Goal: Information Seeking & Learning: Find specific fact

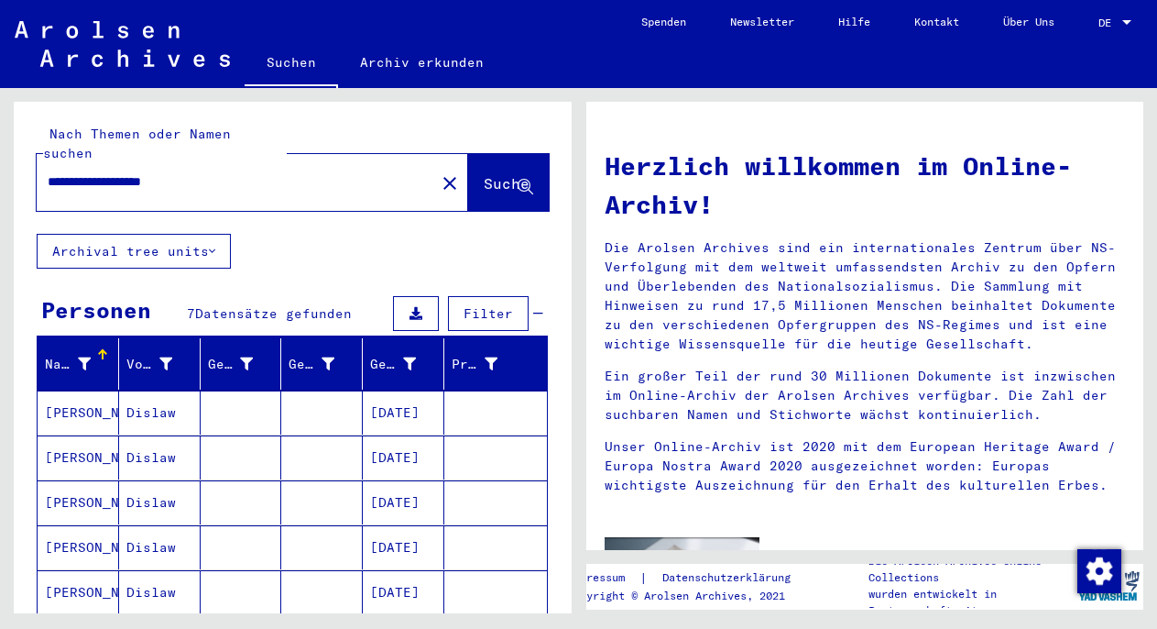
click at [288, 402] on mat-cell at bounding box center [322, 412] width 82 height 44
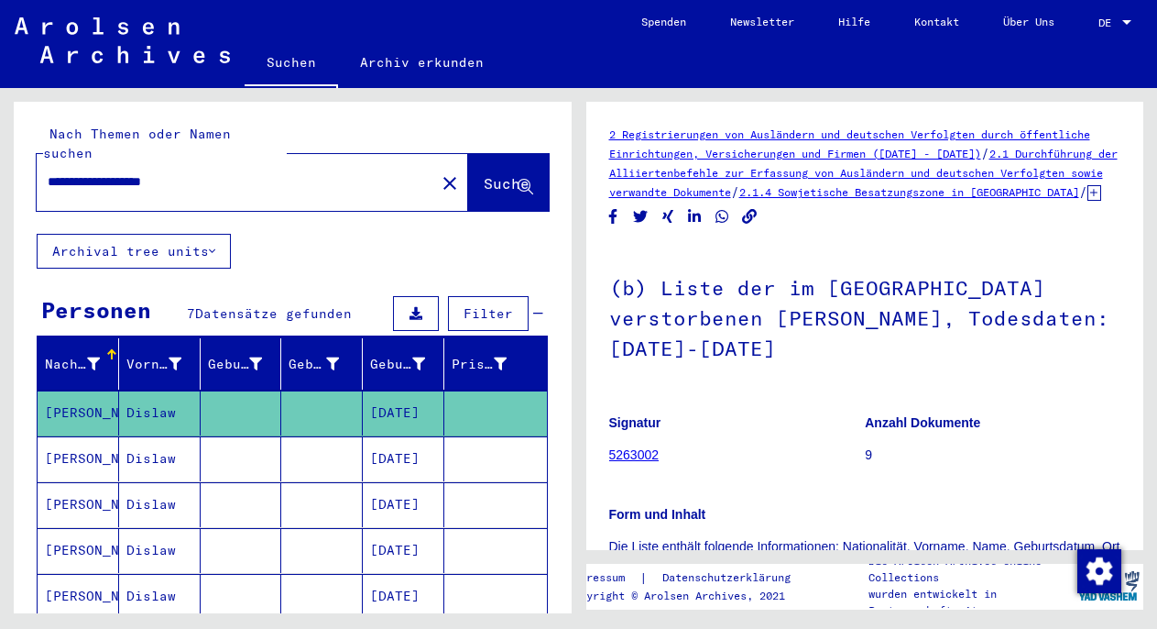
click at [284, 456] on mat-cell at bounding box center [322, 458] width 82 height 45
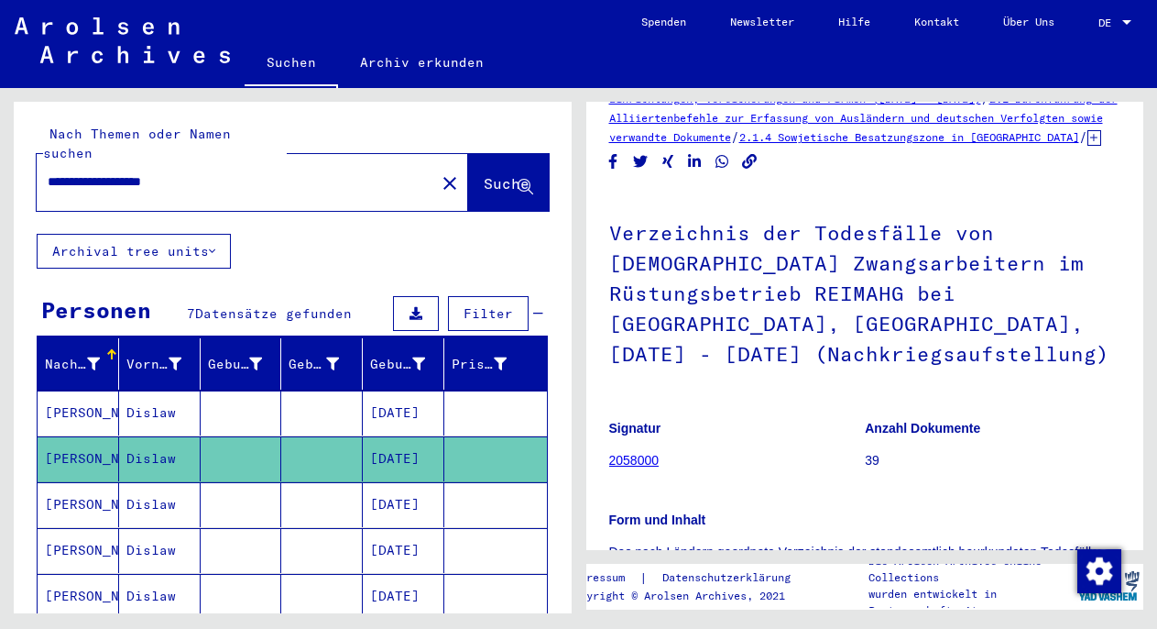
scroll to position [66, 0]
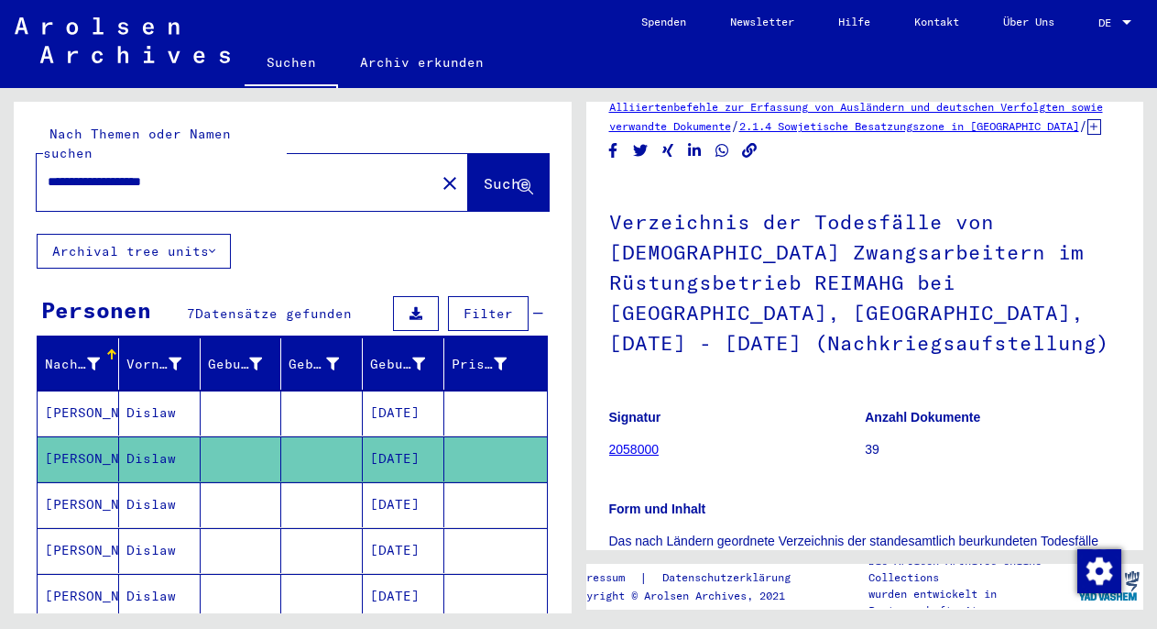
drag, startPoint x: 48, startPoint y: 164, endPoint x: 169, endPoint y: 164, distance: 120.9
click at [169, 172] on input "**********" at bounding box center [236, 181] width 377 height 19
click at [287, 489] on mat-cell at bounding box center [322, 504] width 82 height 45
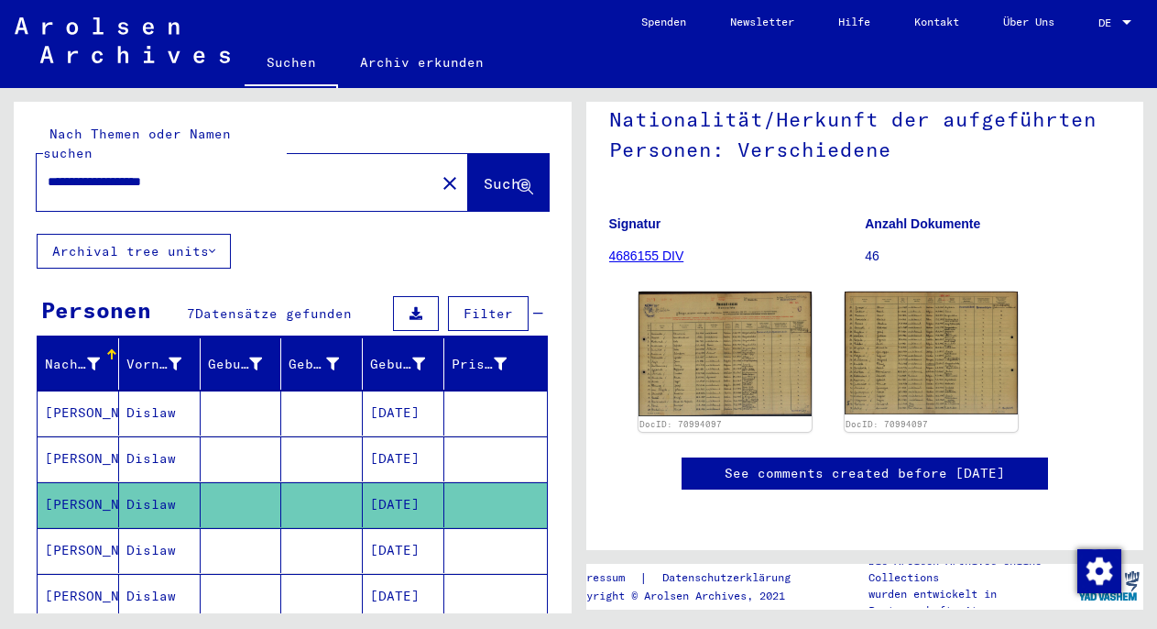
scroll to position [227, 0]
click at [409, 528] on mat-cell "[DATE]" at bounding box center [404, 550] width 82 height 45
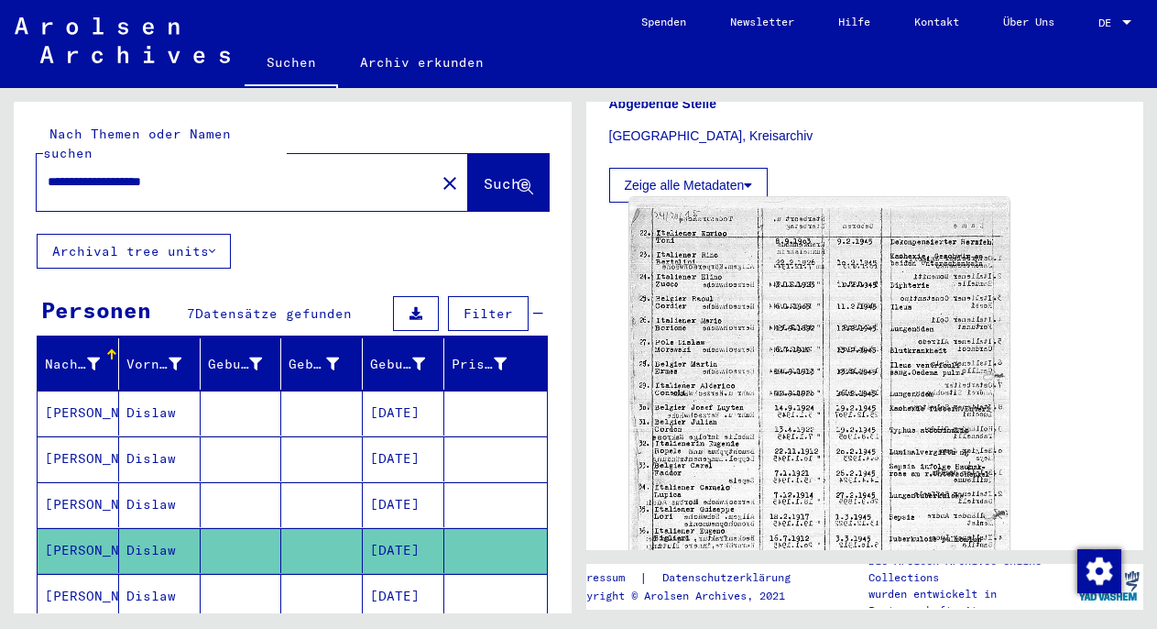
scroll to position [565, 0]
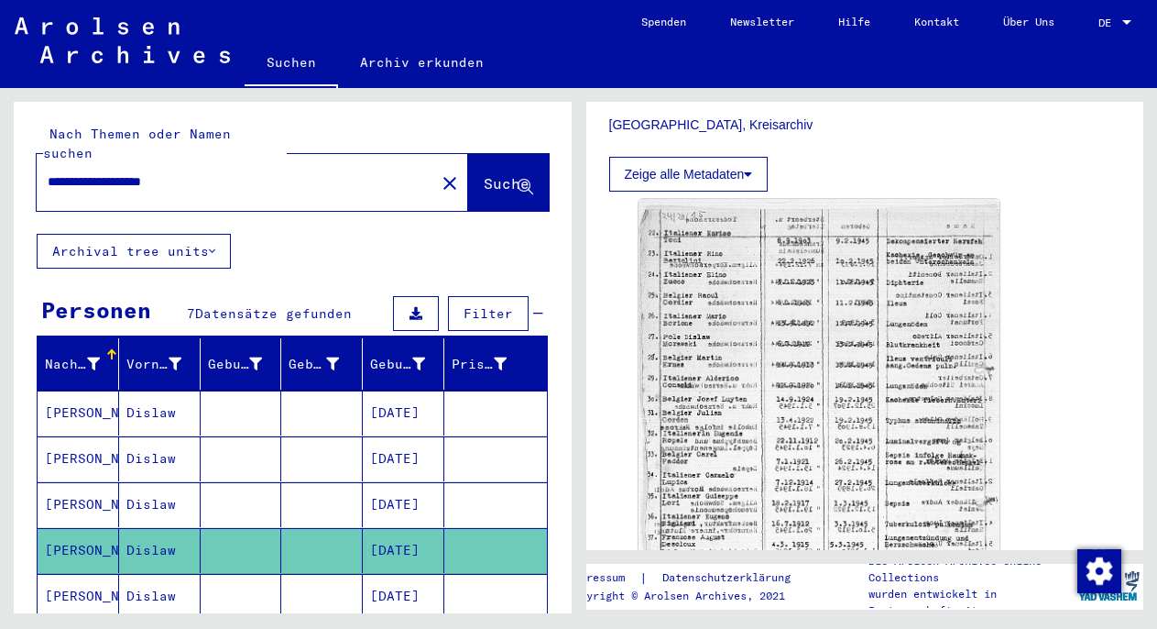
click at [377, 579] on mat-cell "[DATE]" at bounding box center [404, 596] width 82 height 45
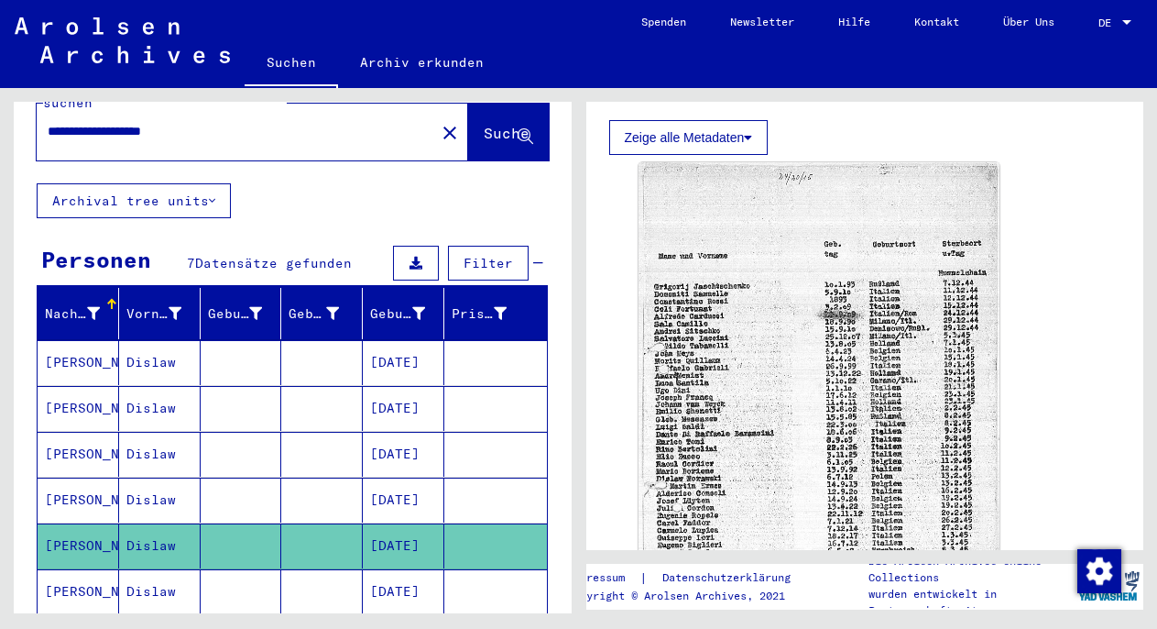
scroll to position [67, 0]
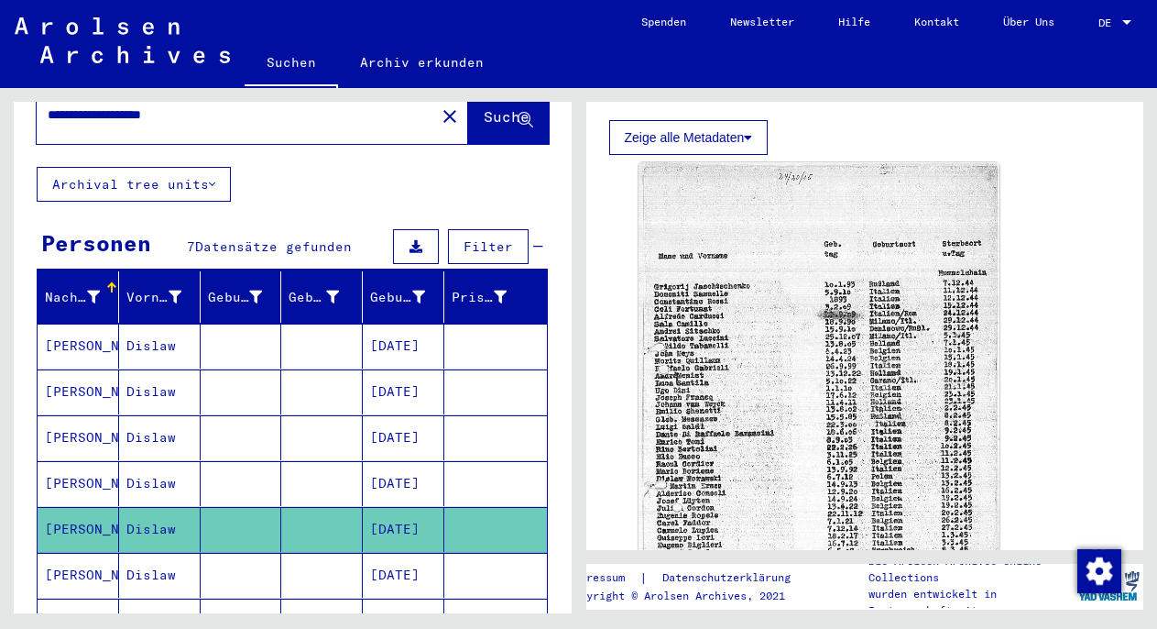
click at [405, 552] on mat-cell "[DATE]" at bounding box center [404, 574] width 82 height 45
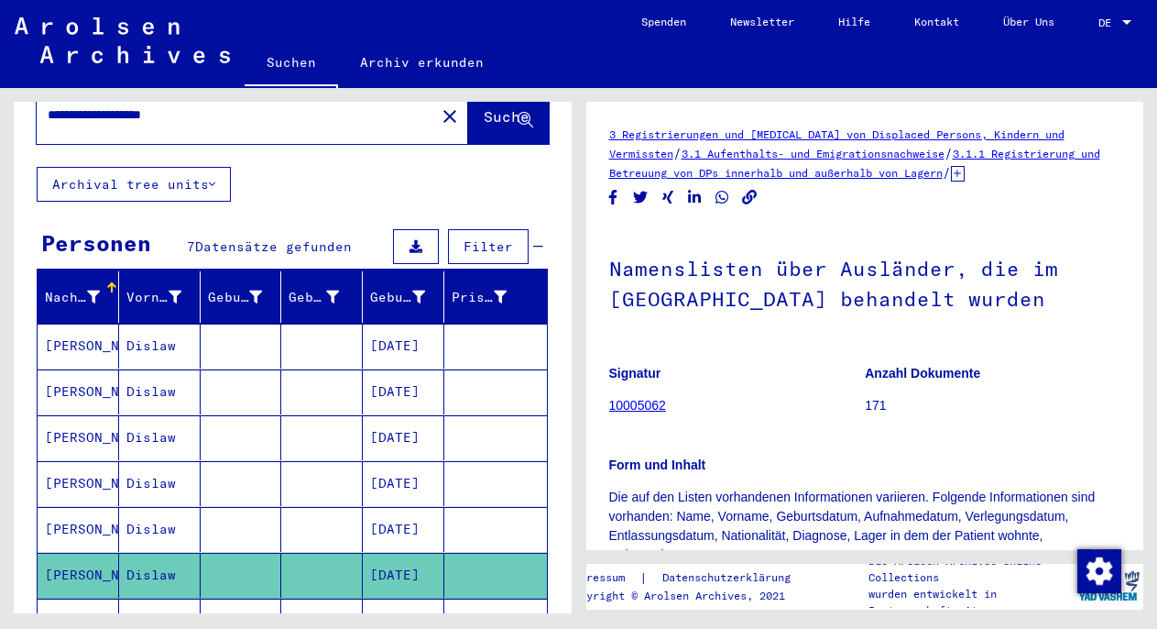
click at [366, 598] on mat-cell "1912" at bounding box center [404, 620] width 82 height 45
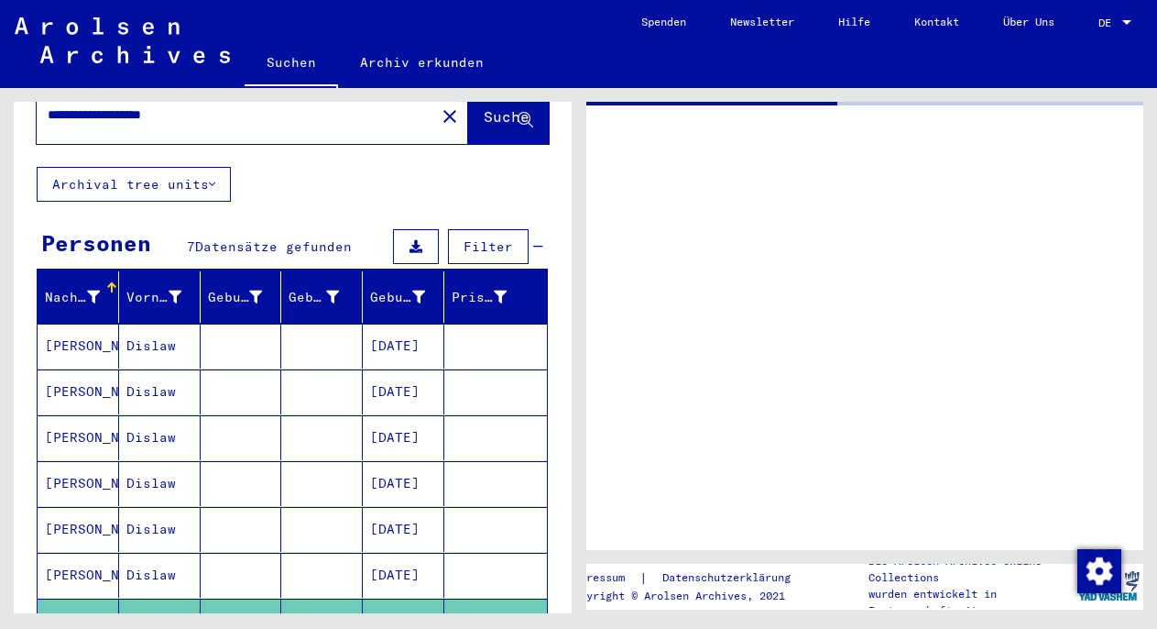
click at [416, 377] on mat-cell "[DATE]" at bounding box center [404, 391] width 82 height 45
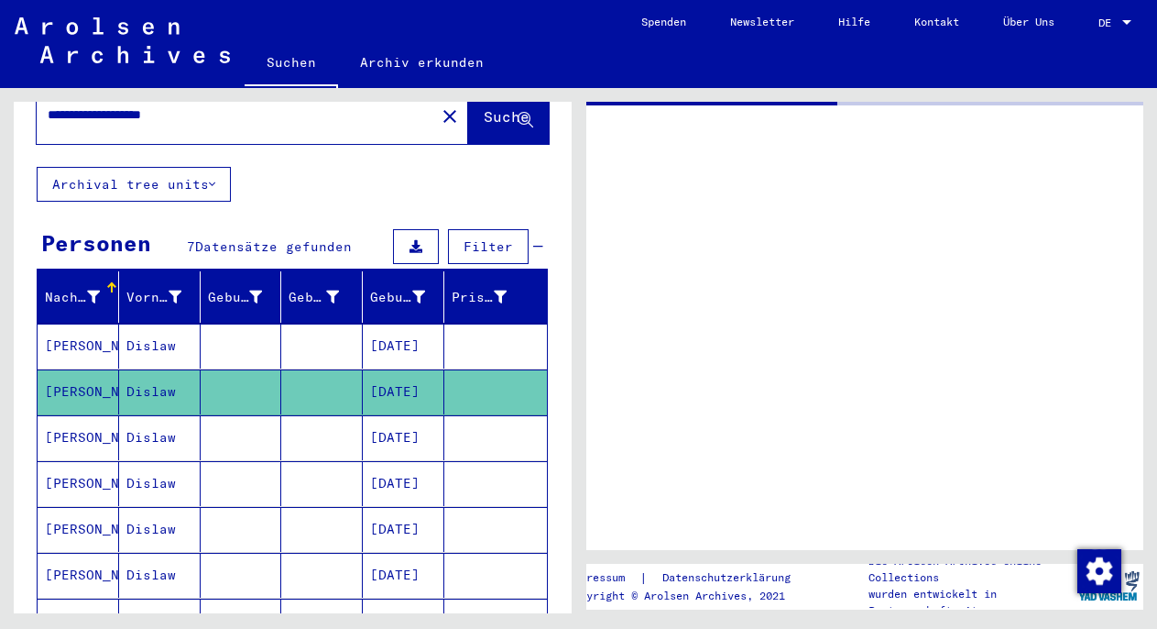
click at [349, 420] on mat-cell at bounding box center [322, 437] width 82 height 45
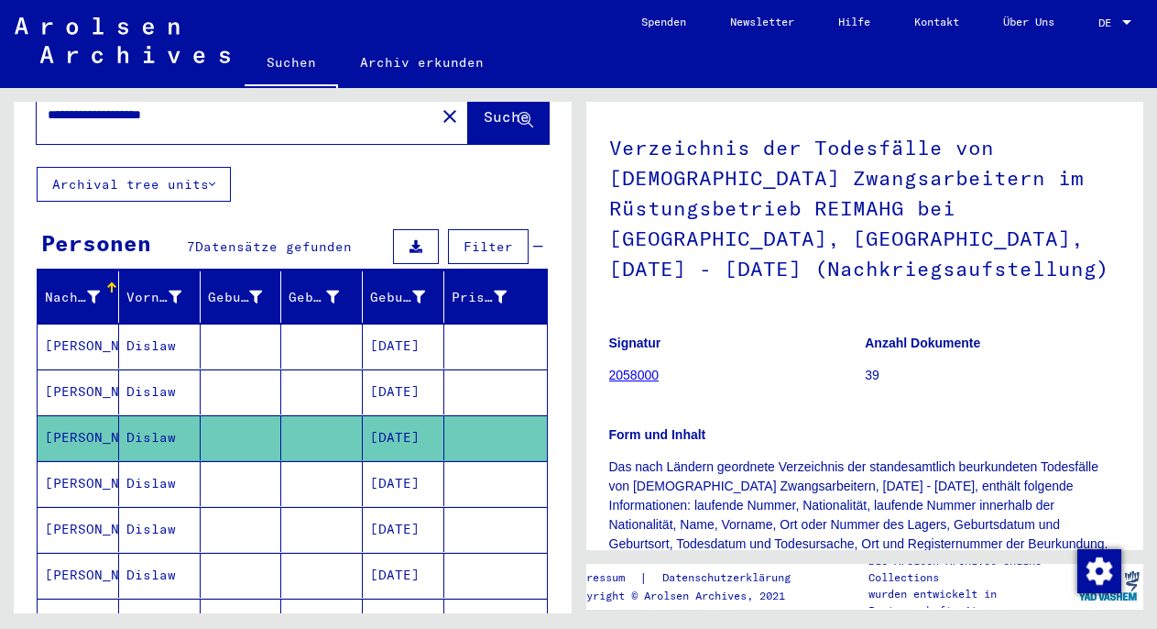
scroll to position [143, 0]
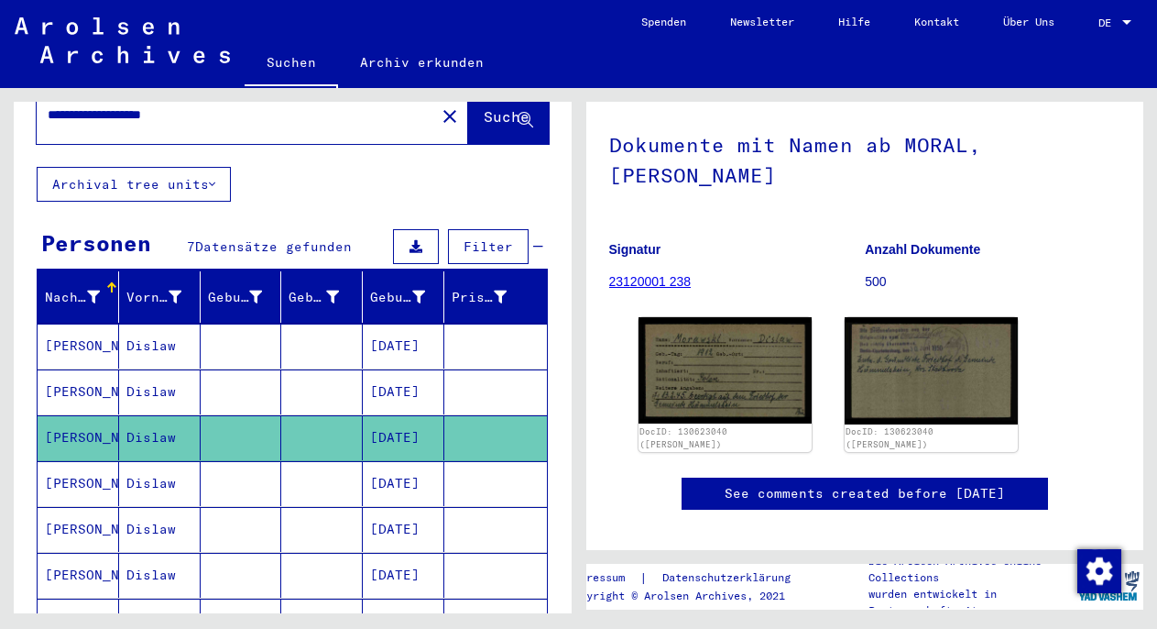
click at [399, 369] on mat-cell "[DATE]" at bounding box center [404, 391] width 82 height 45
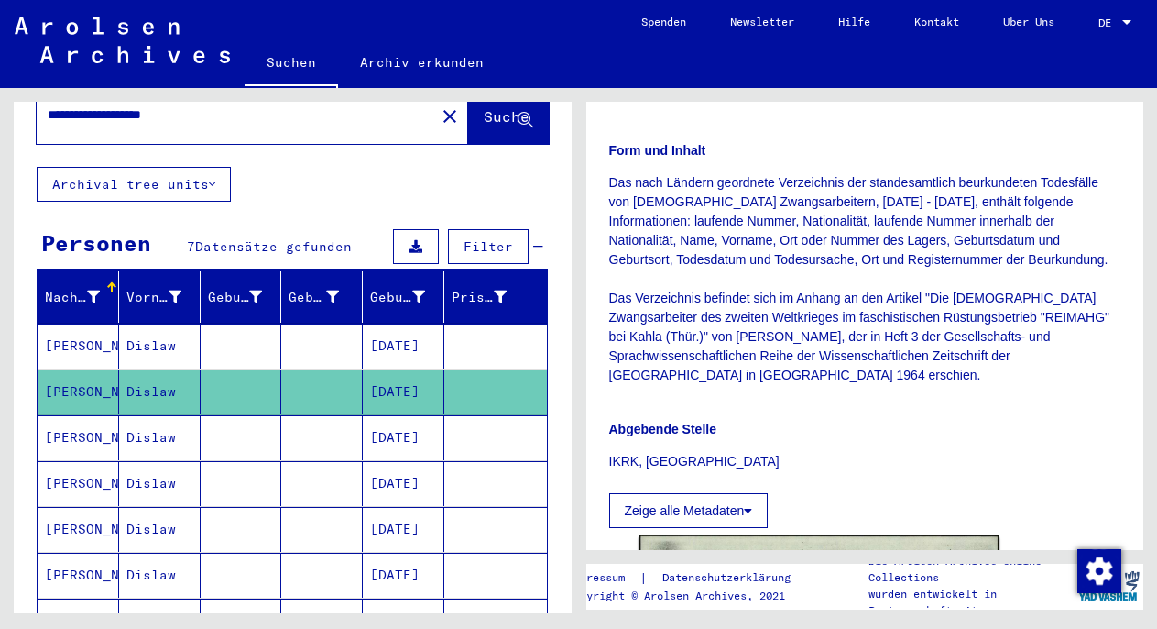
scroll to position [580, 0]
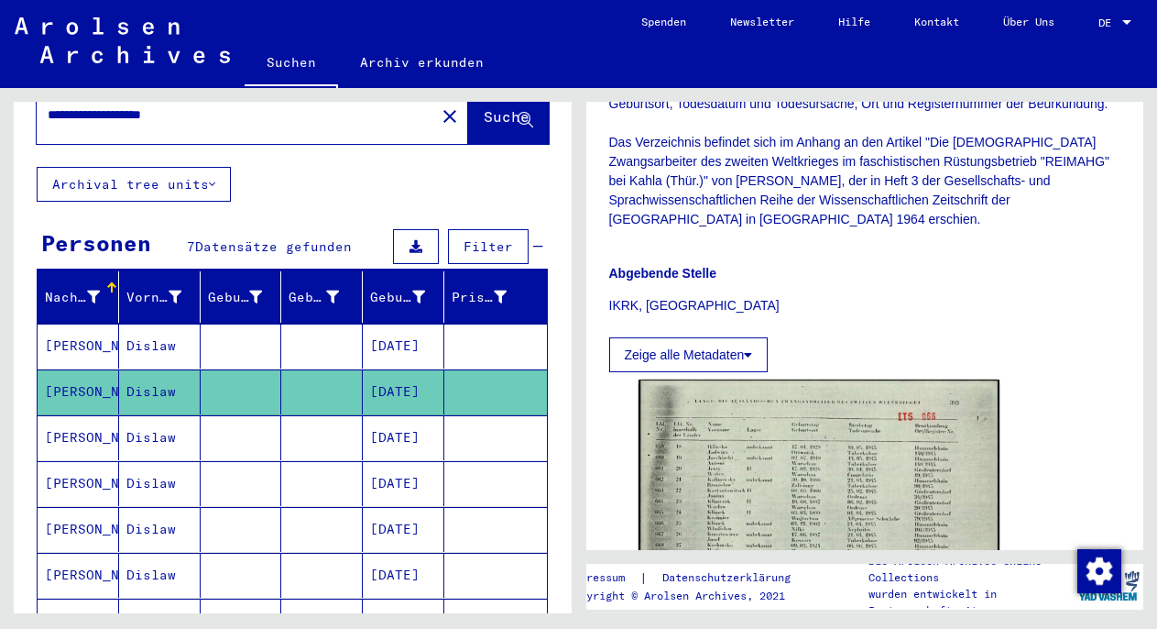
click at [307, 326] on mat-cell at bounding box center [322, 345] width 82 height 45
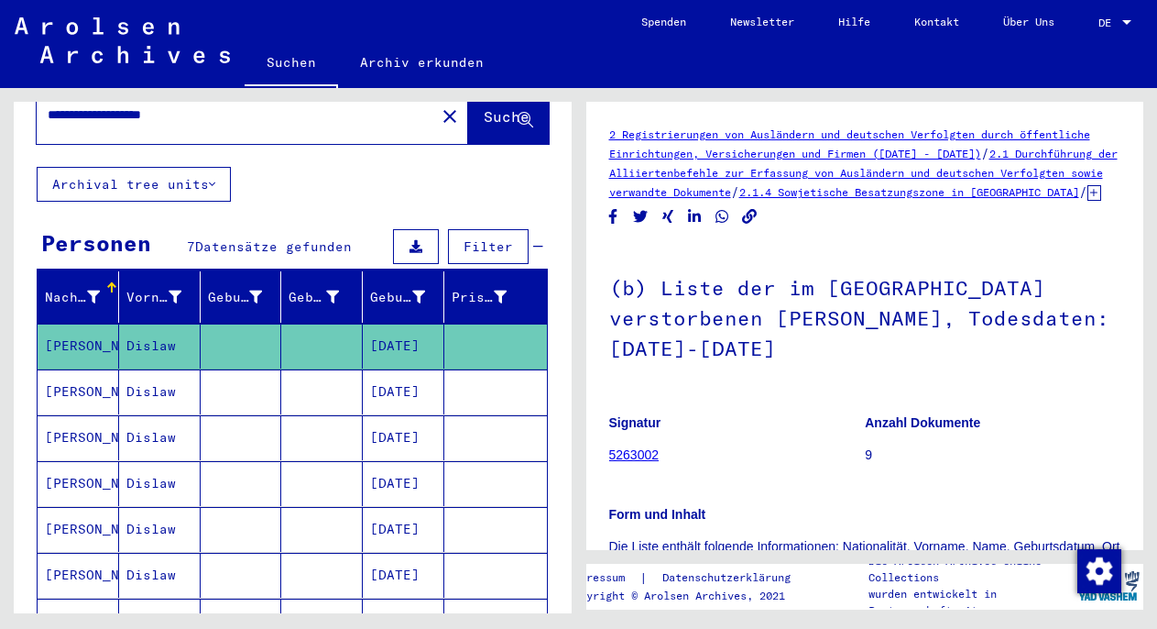
scroll to position [341, 0]
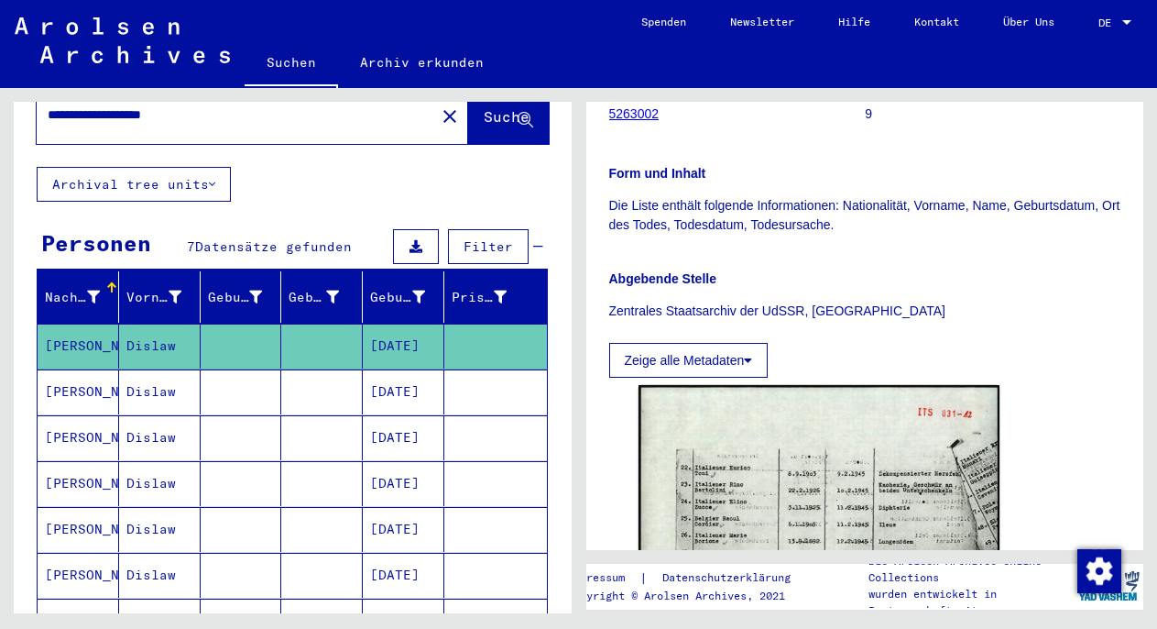
click at [402, 419] on mat-cell "[DATE]" at bounding box center [404, 437] width 82 height 45
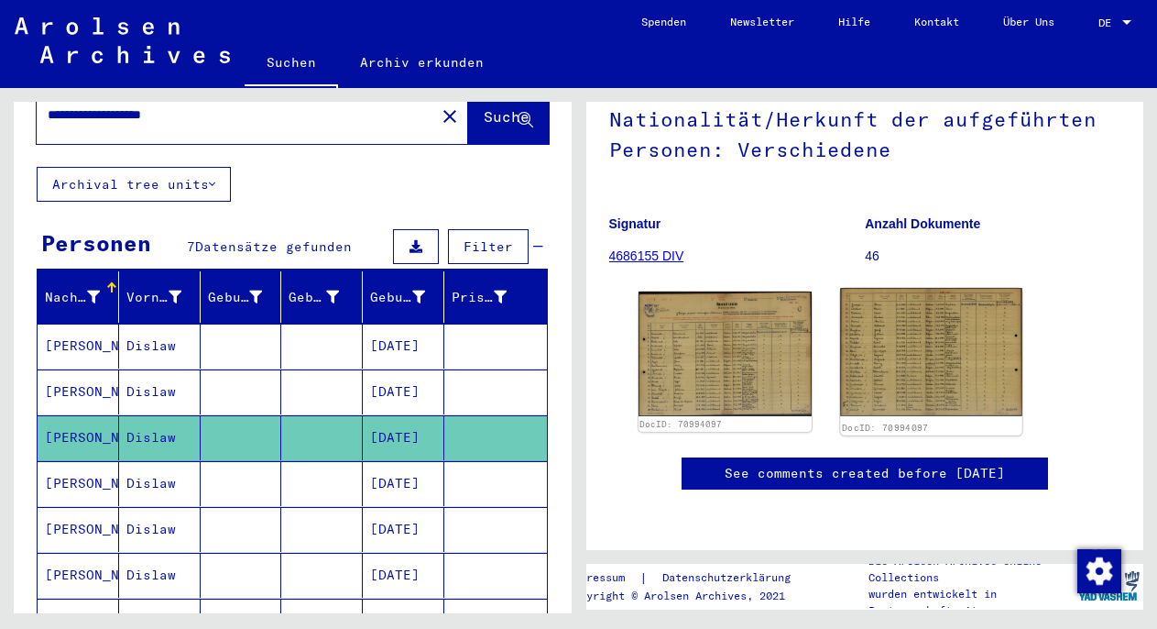
click at [916, 320] on img at bounding box center [931, 352] width 182 height 128
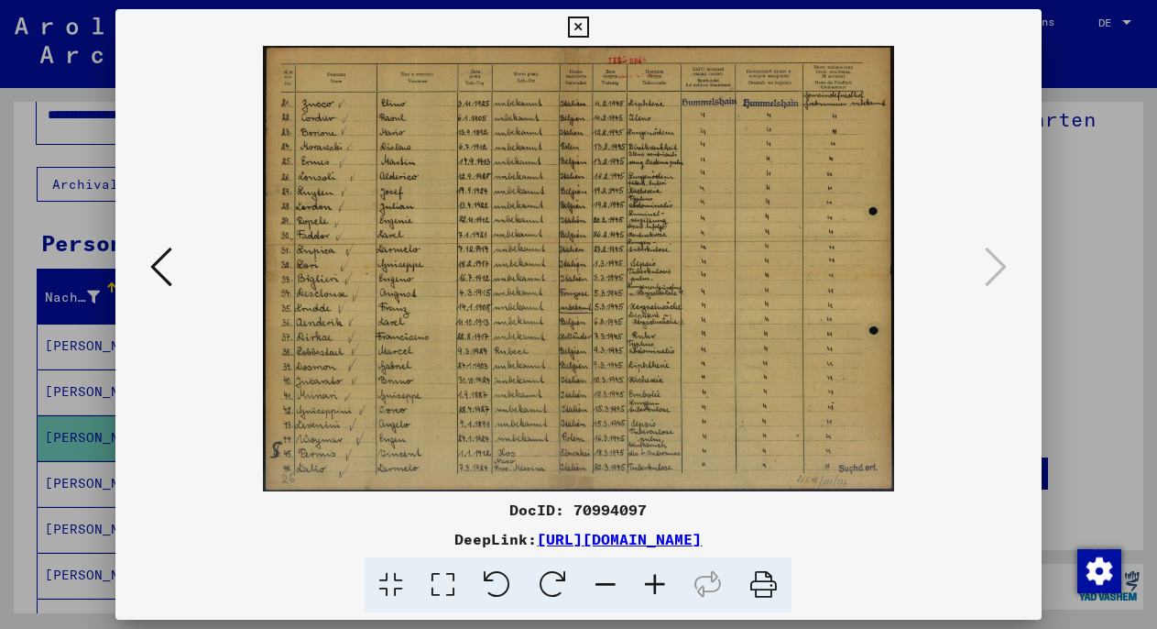
click at [1075, 175] on div at bounding box center [578, 314] width 1157 height 629
